Goal: Check status: Check status

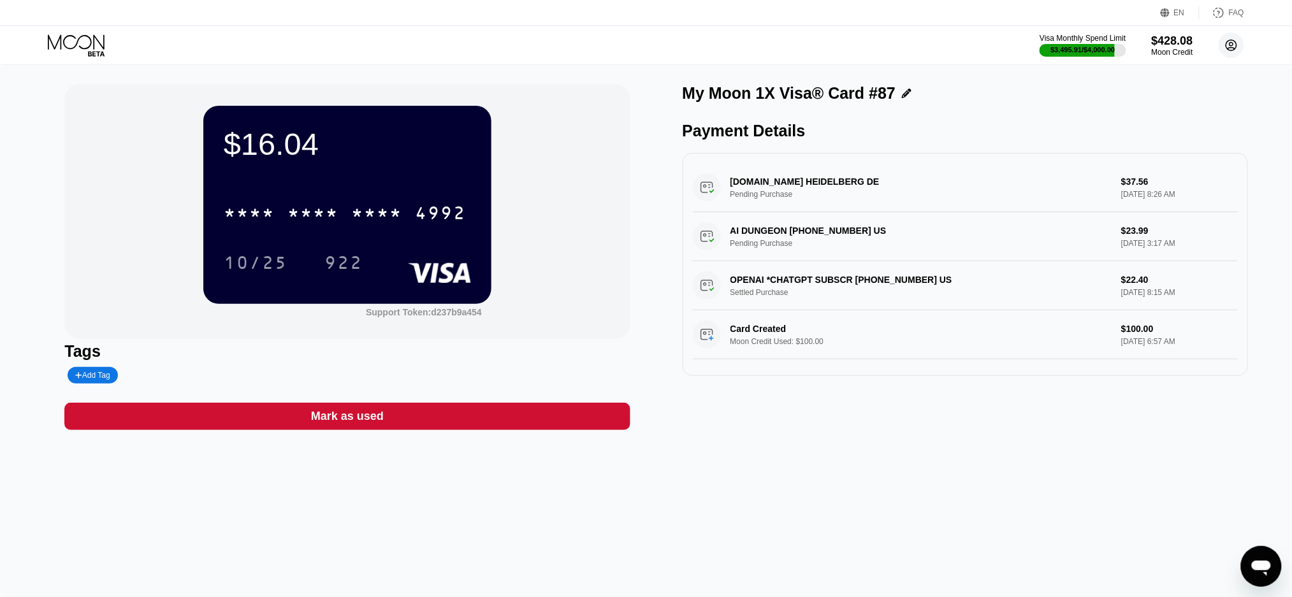
click at [1234, 45] on circle at bounding box center [1230, 44] width 25 height 25
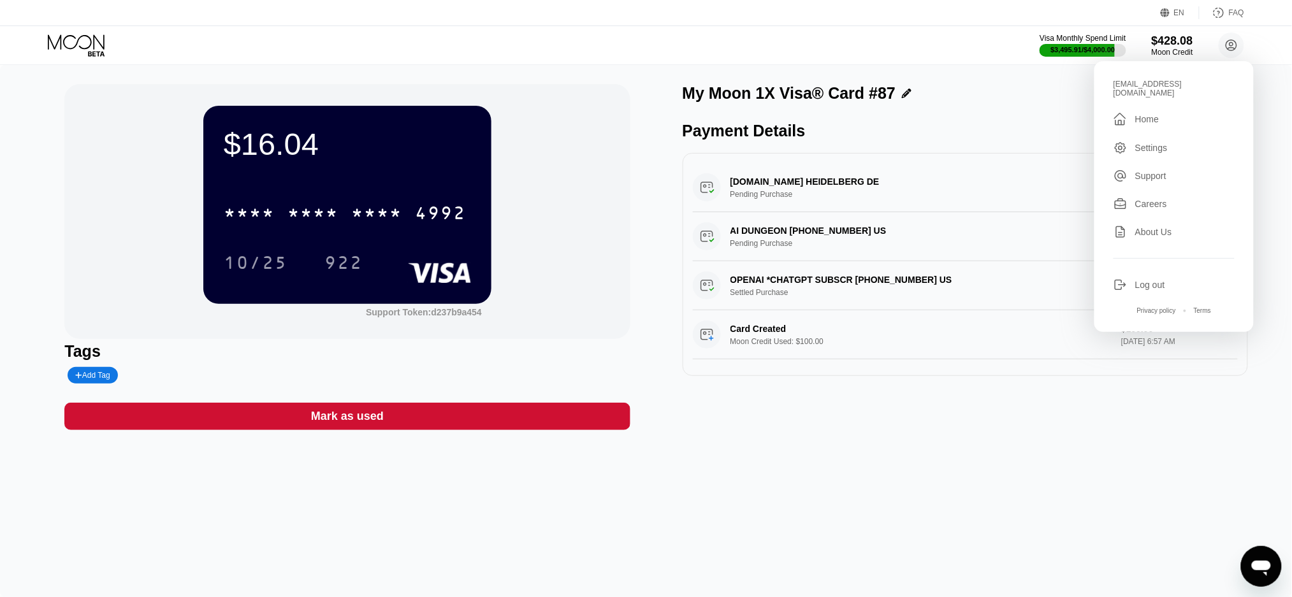
click at [1139, 115] on div "Home" at bounding box center [1147, 119] width 24 height 10
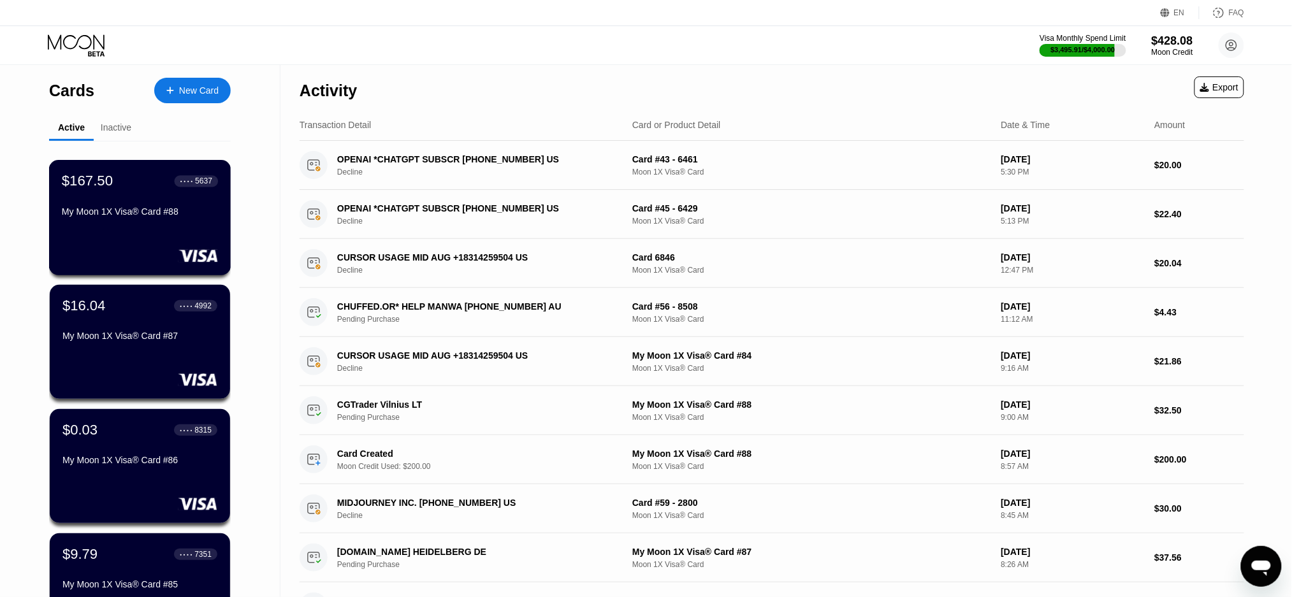
drag, startPoint x: 120, startPoint y: 182, endPoint x: 594, endPoint y: 270, distance: 481.5
click at [120, 182] on div "$167.50 ● ● ● ● 5637" at bounding box center [140, 181] width 156 height 17
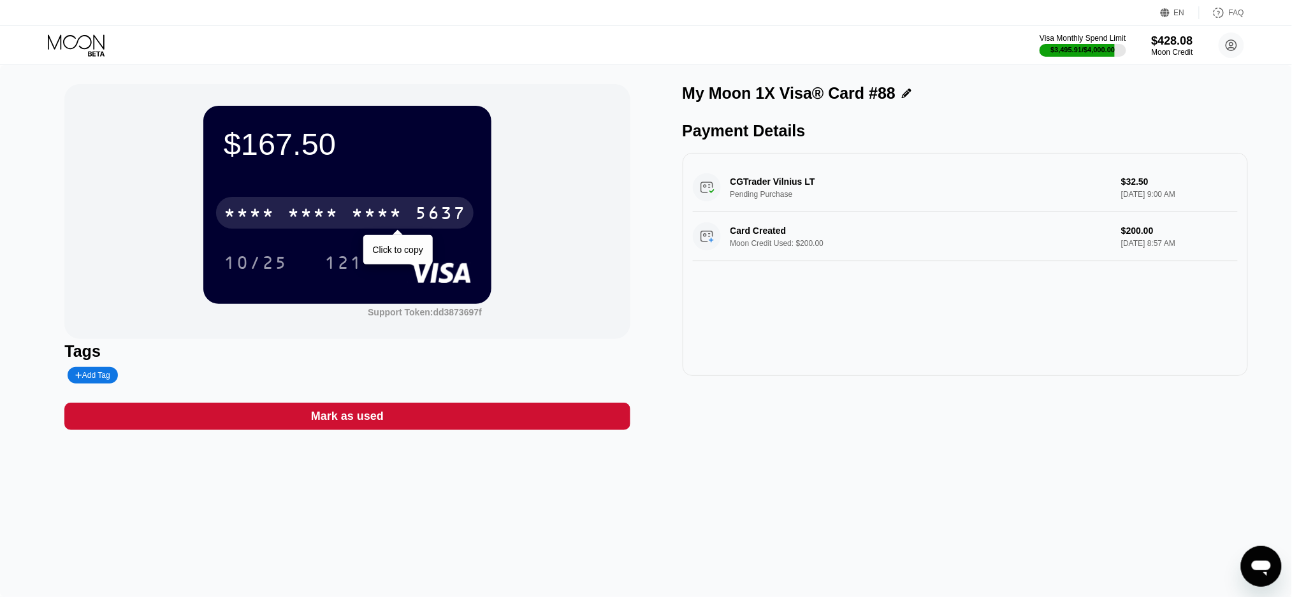
click at [372, 217] on div "* * * *" at bounding box center [376, 215] width 51 height 20
